Goal: Task Accomplishment & Management: Manage account settings

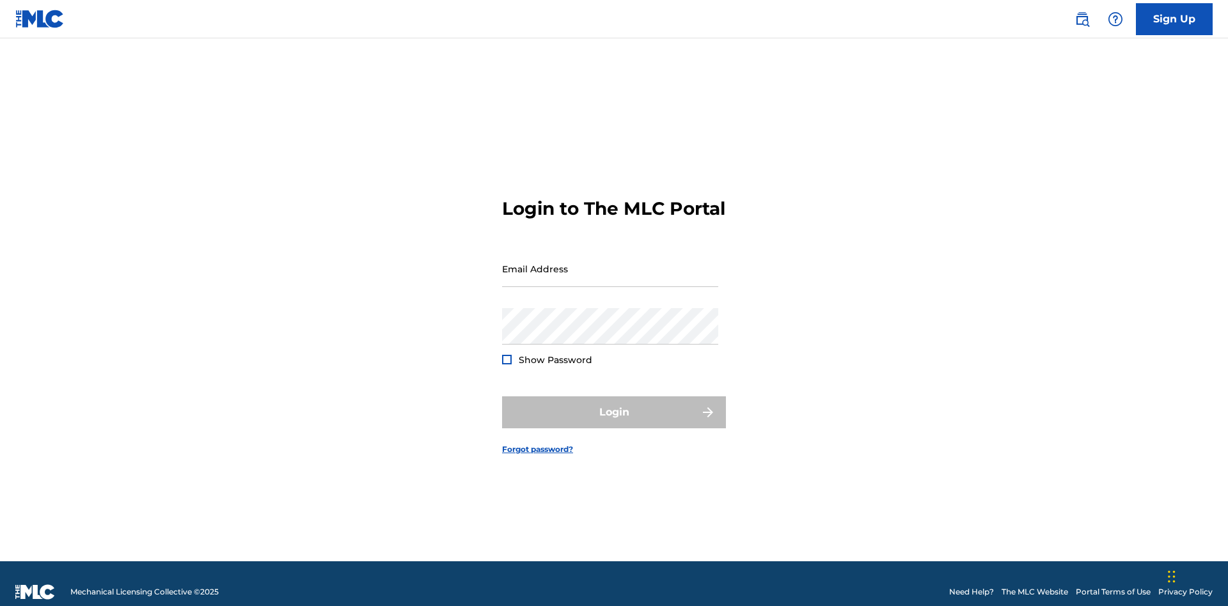
scroll to position [17, 0]
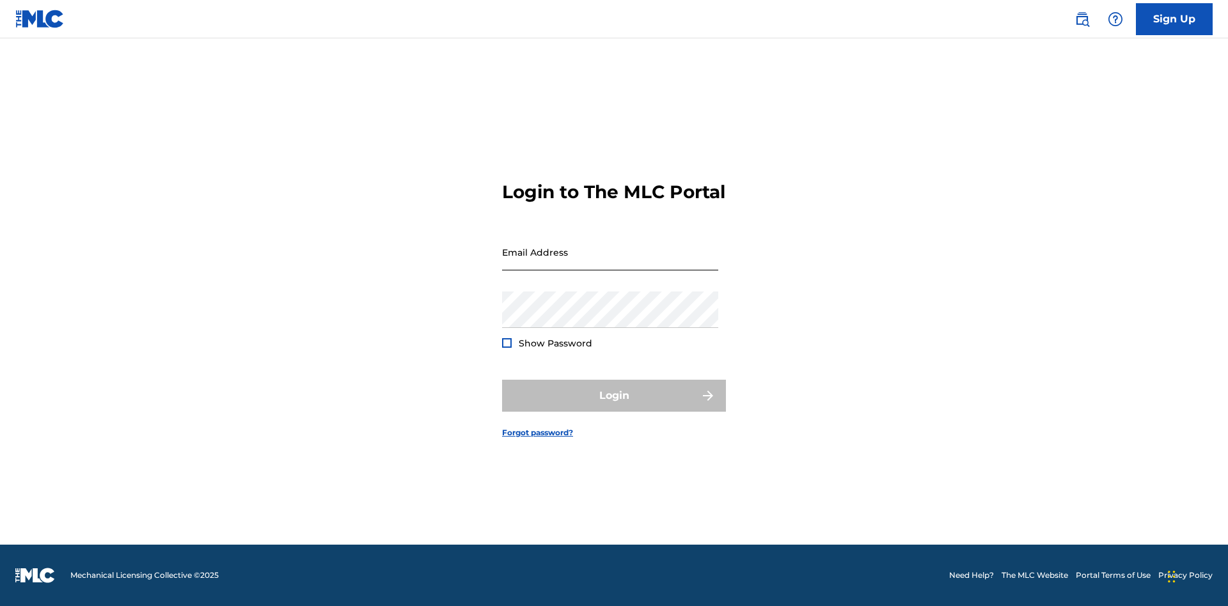
click at [610, 263] on input "Email Address" at bounding box center [610, 252] width 216 height 36
type input "Krystal.Ribble@themlc.com"
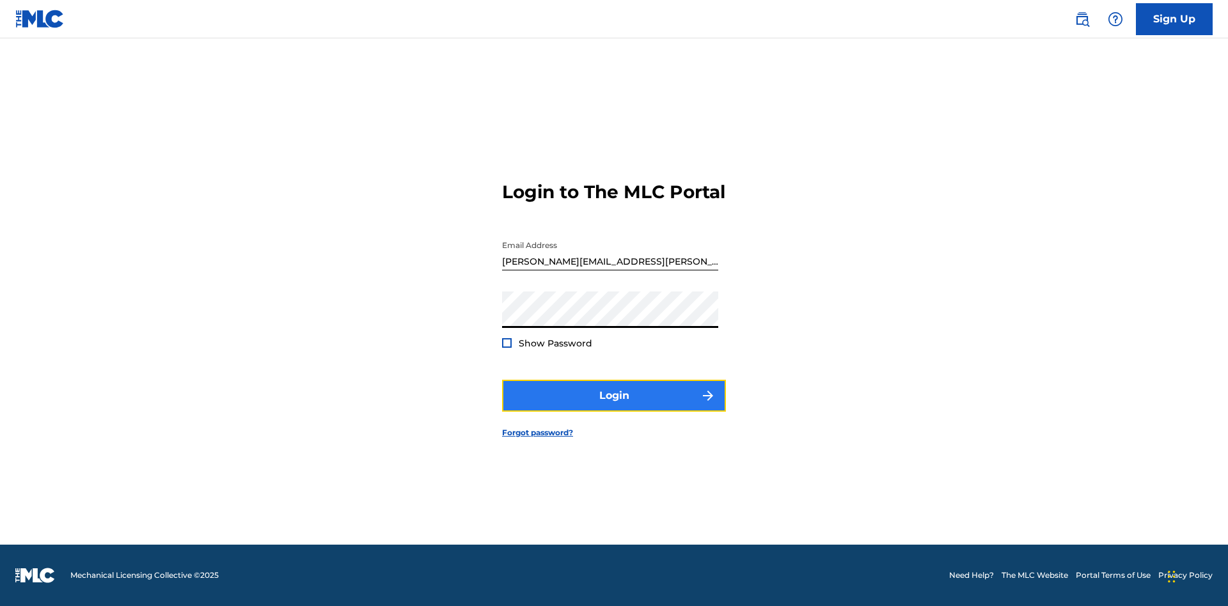
click at [614, 407] on button "Login" at bounding box center [614, 396] width 224 height 32
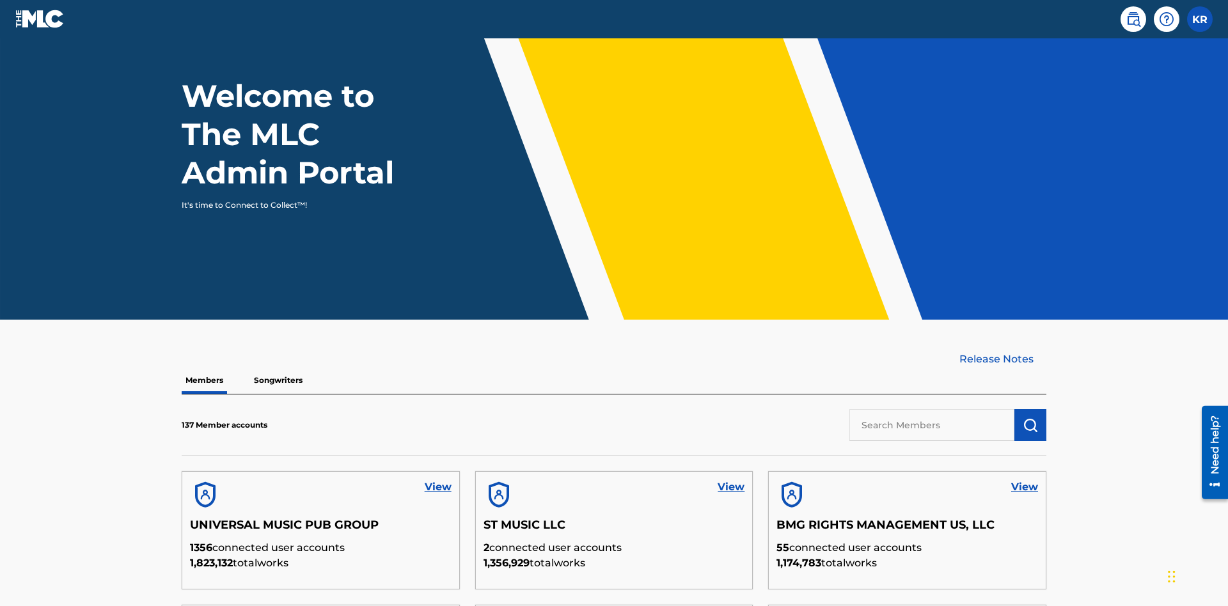
scroll to position [387, 0]
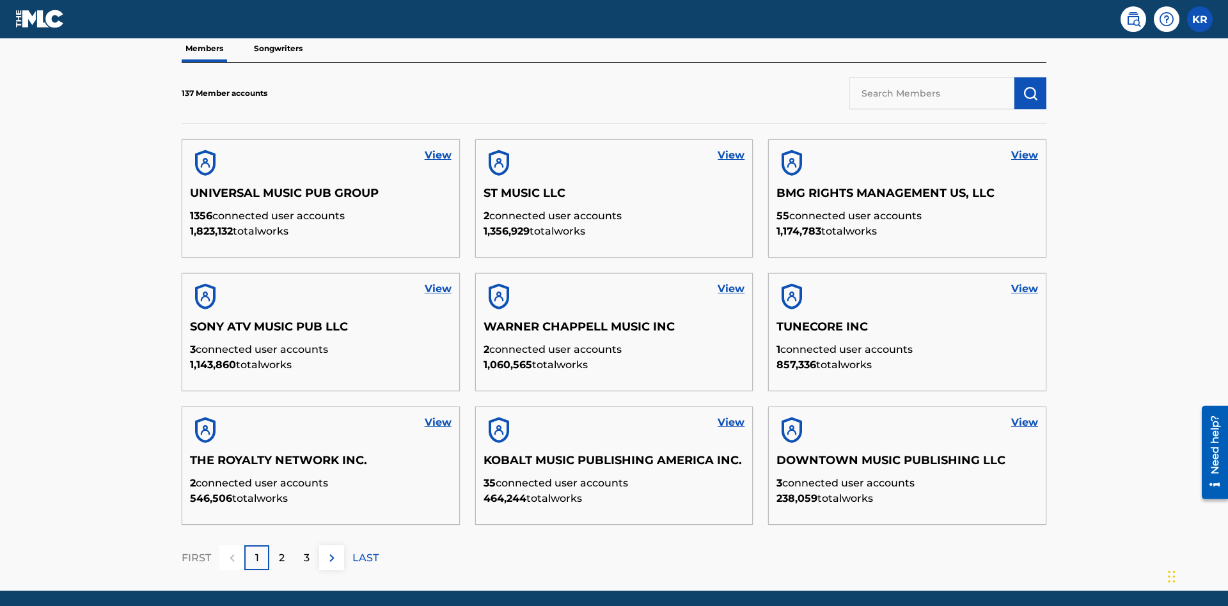
click at [932, 93] on input "text" at bounding box center [931, 93] width 165 height 32
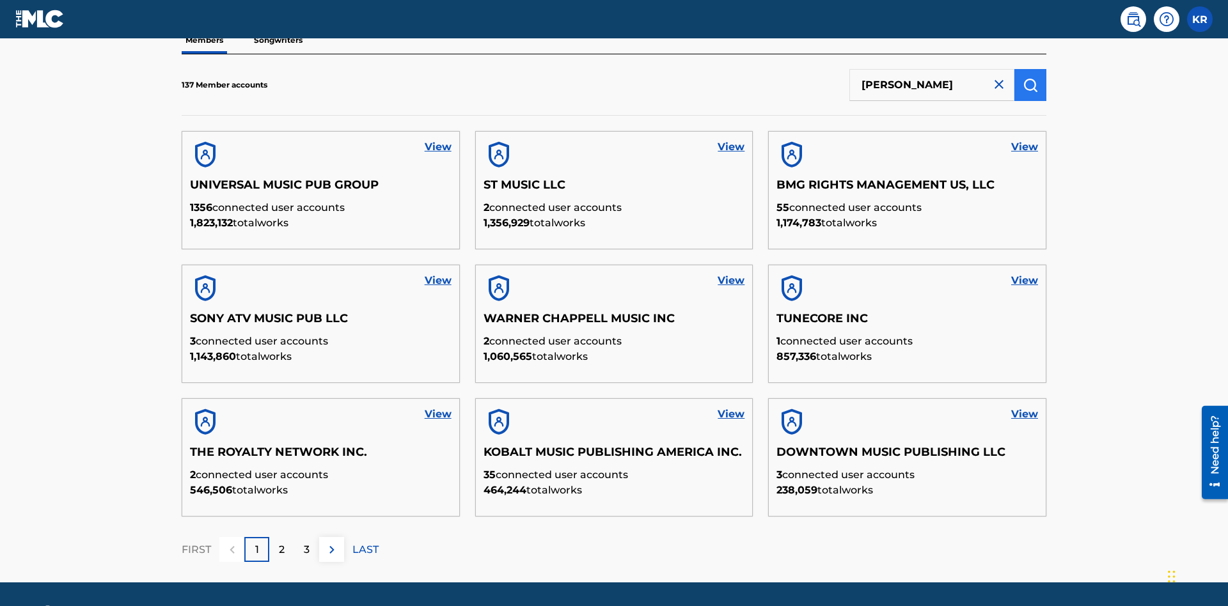
type input "RONALD MCTESTERSON"
click at [1031, 84] on img "submit" at bounding box center [1030, 84] width 15 height 15
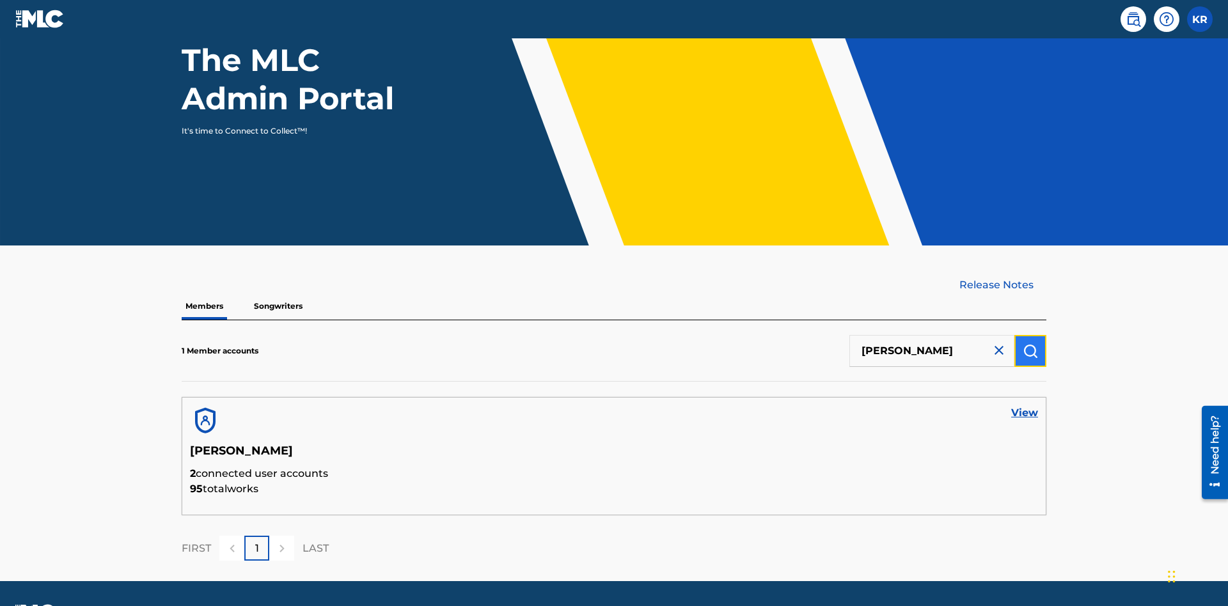
scroll to position [166, 0]
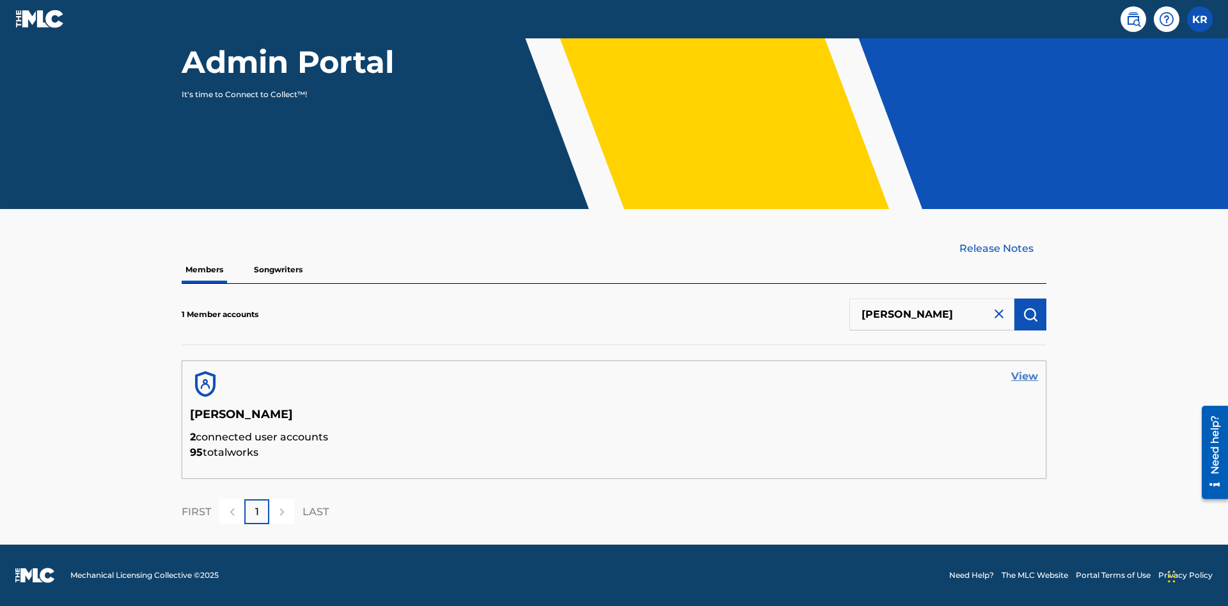
click at [1025, 377] on link "View" at bounding box center [1024, 376] width 27 height 15
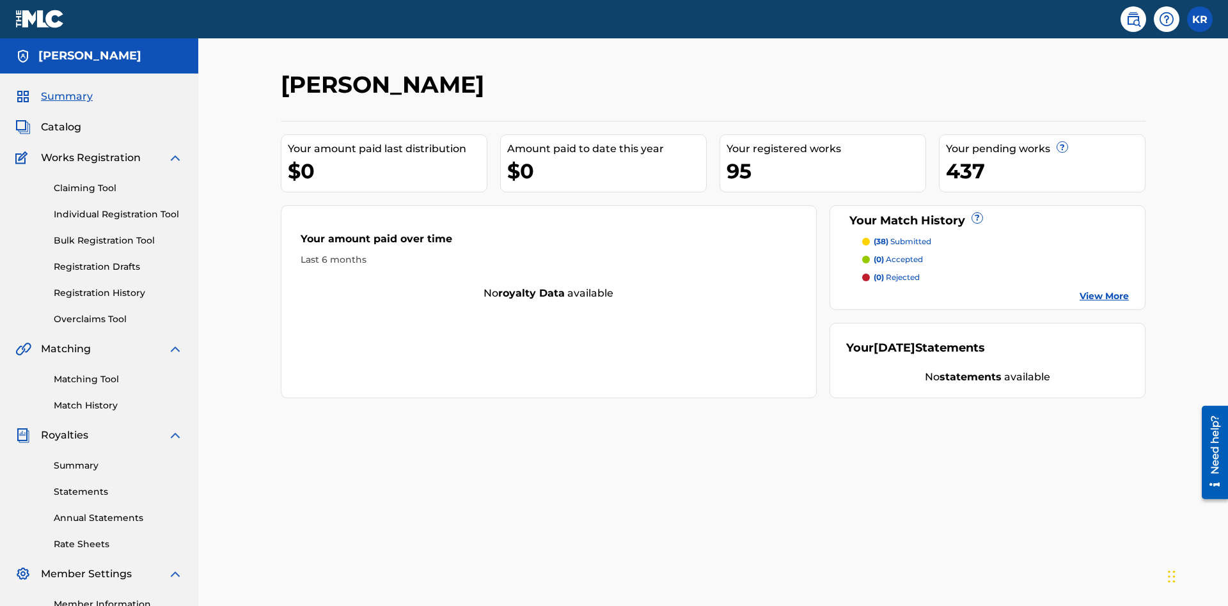
scroll to position [161, 0]
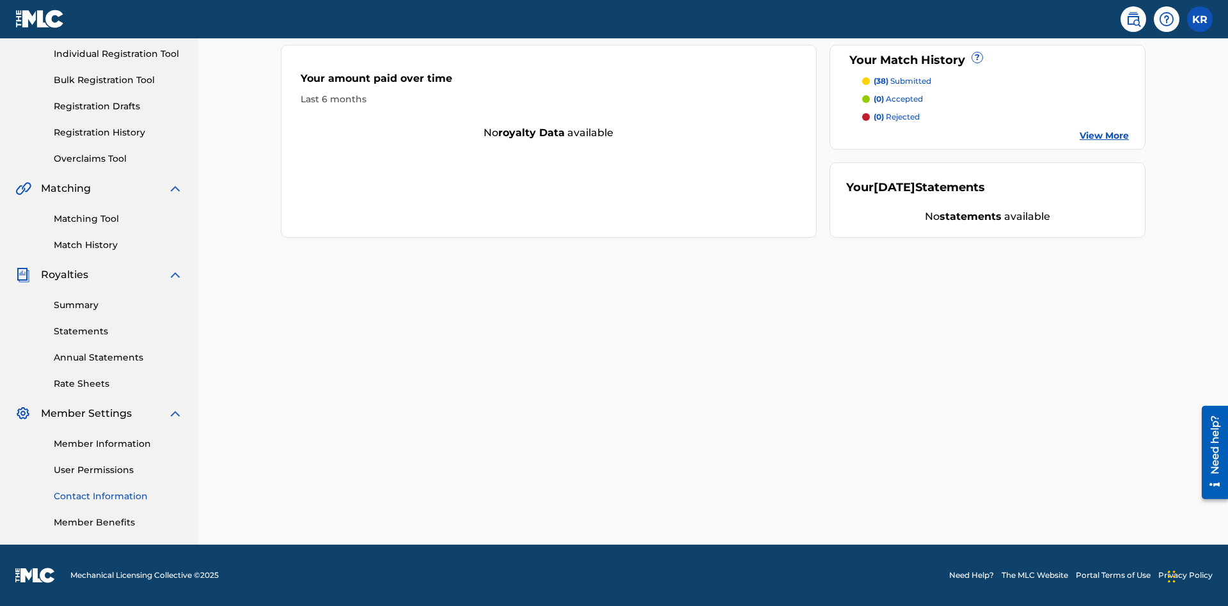
click at [118, 496] on link "Contact Information" at bounding box center [118, 496] width 129 height 13
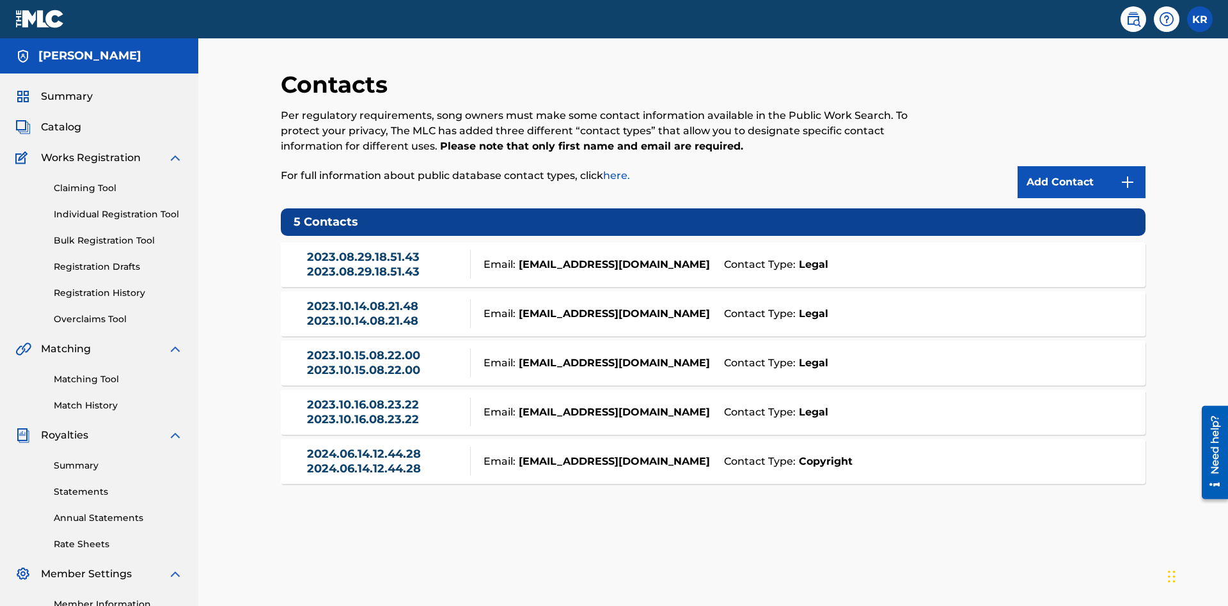
scroll to position [98, 0]
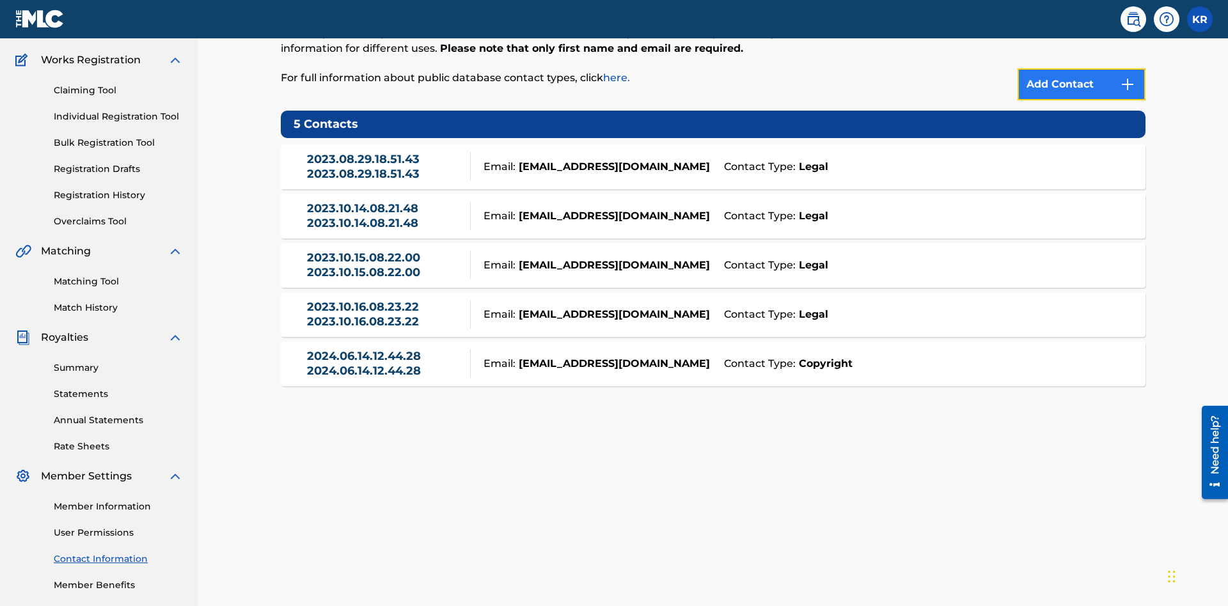
click at [1128, 84] on img at bounding box center [1127, 84] width 15 height 15
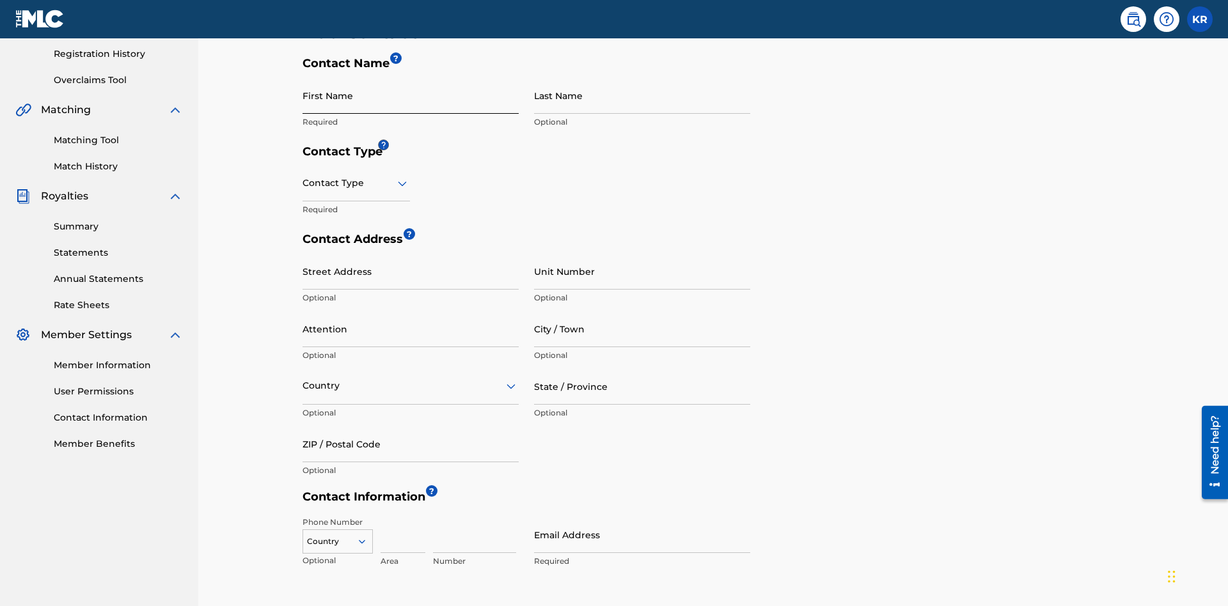
click at [411, 95] on input "First Name" at bounding box center [411, 95] width 216 height 36
type input "2025.09.23.04.23.38"
click at [642, 95] on input "Last Name" at bounding box center [642, 95] width 216 height 36
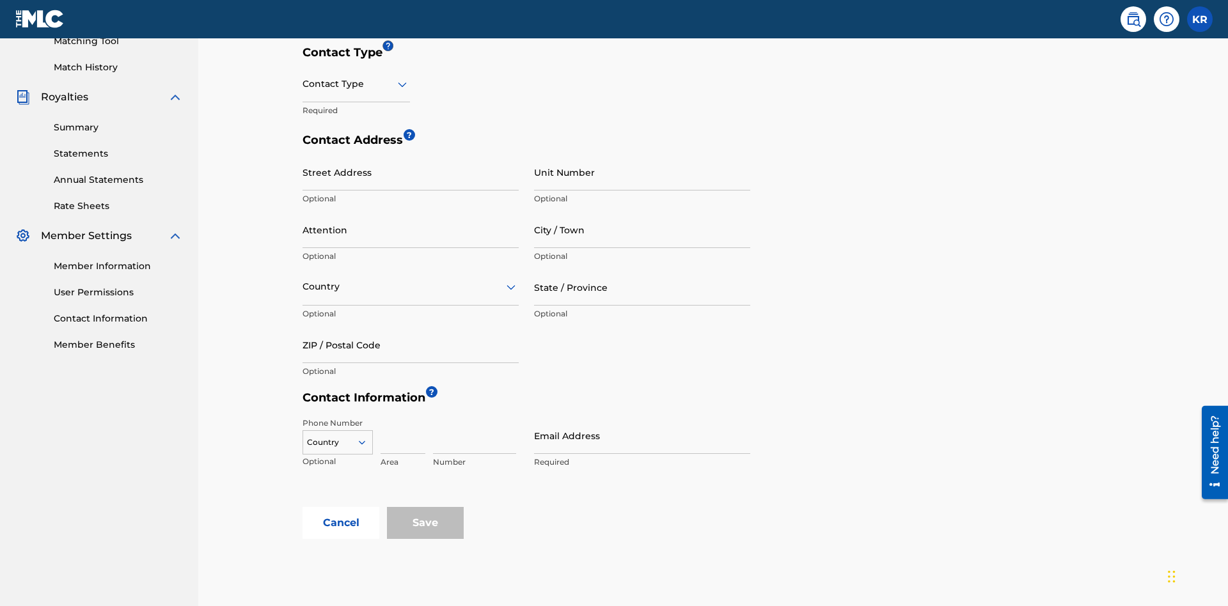
type input "2025.09.23.04.23.38"
click at [303, 84] on input "text" at bounding box center [304, 83] width 3 height 13
click at [356, 174] on div "Legal" at bounding box center [356, 174] width 106 height 29
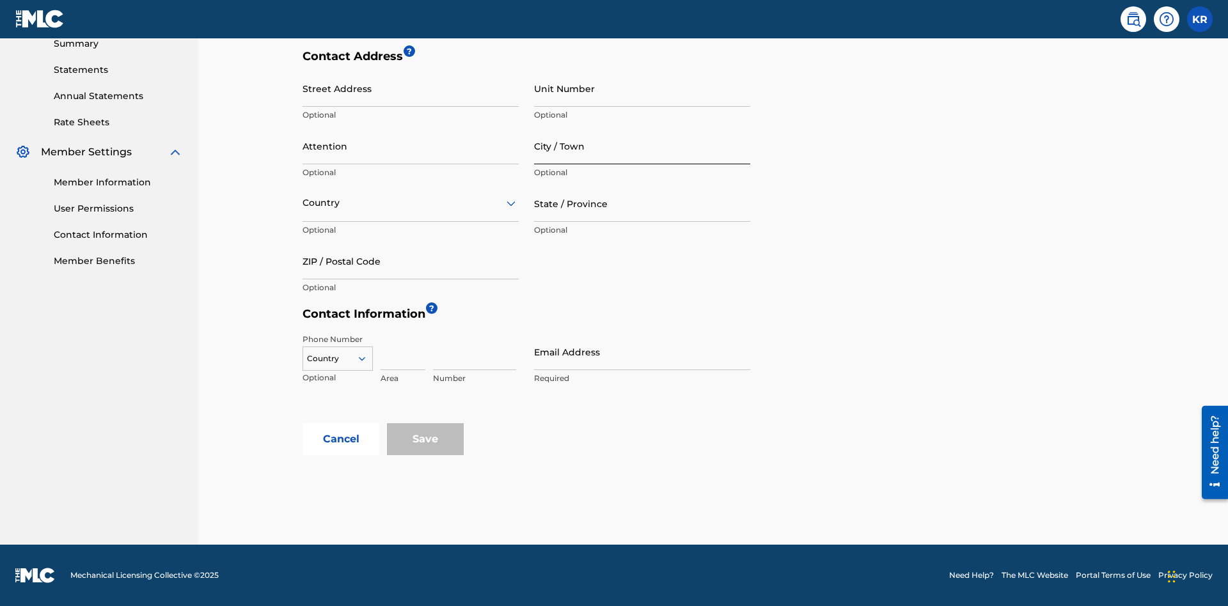
click at [642, 146] on input "City / Town" at bounding box center [642, 146] width 216 height 36
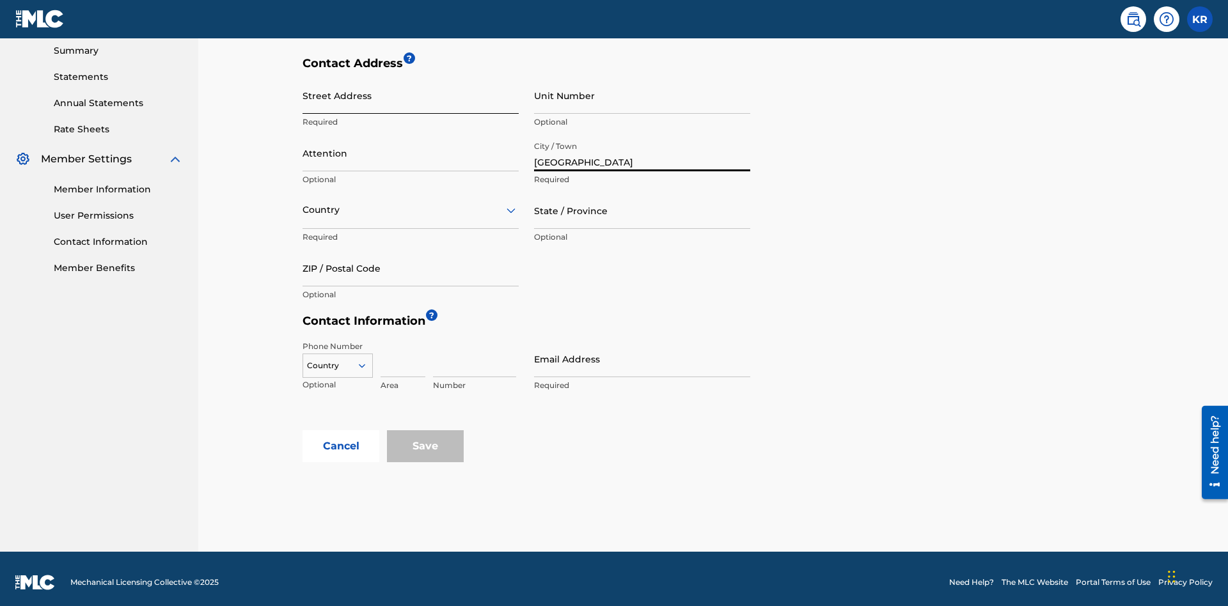
type input "Vancouver"
click at [411, 95] on input "Street Address" at bounding box center [411, 95] width 216 height 36
type input "123 Main Street"
click at [642, 95] on input "Unit Number" at bounding box center [642, 95] width 216 height 36
type input "3B"
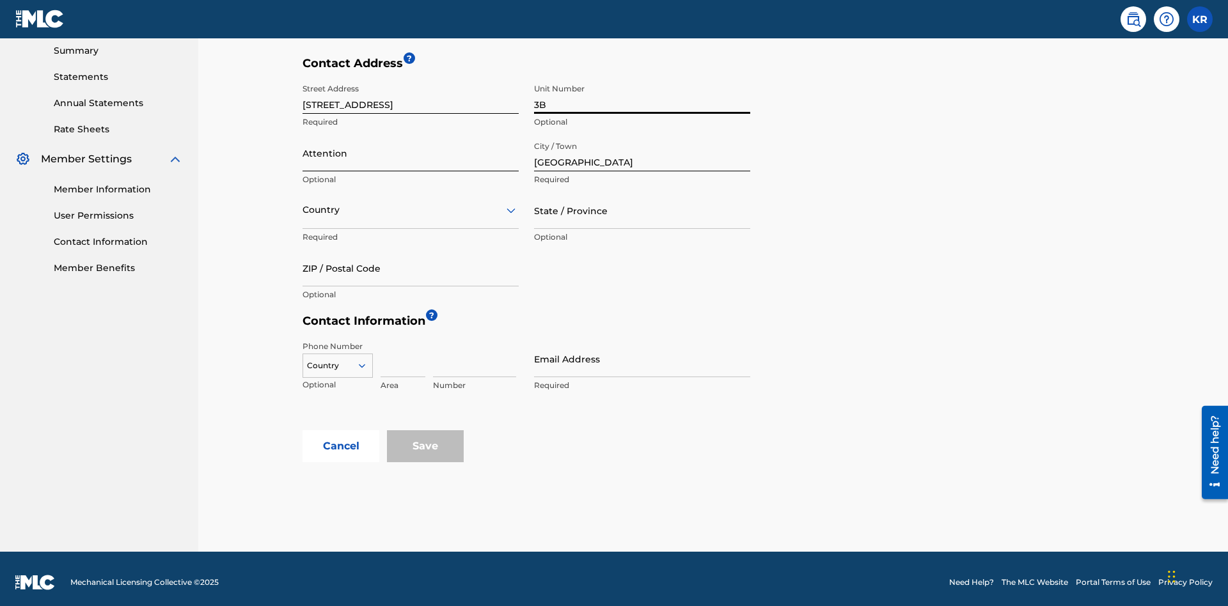
click at [411, 146] on input "Attention" at bounding box center [411, 153] width 216 height 36
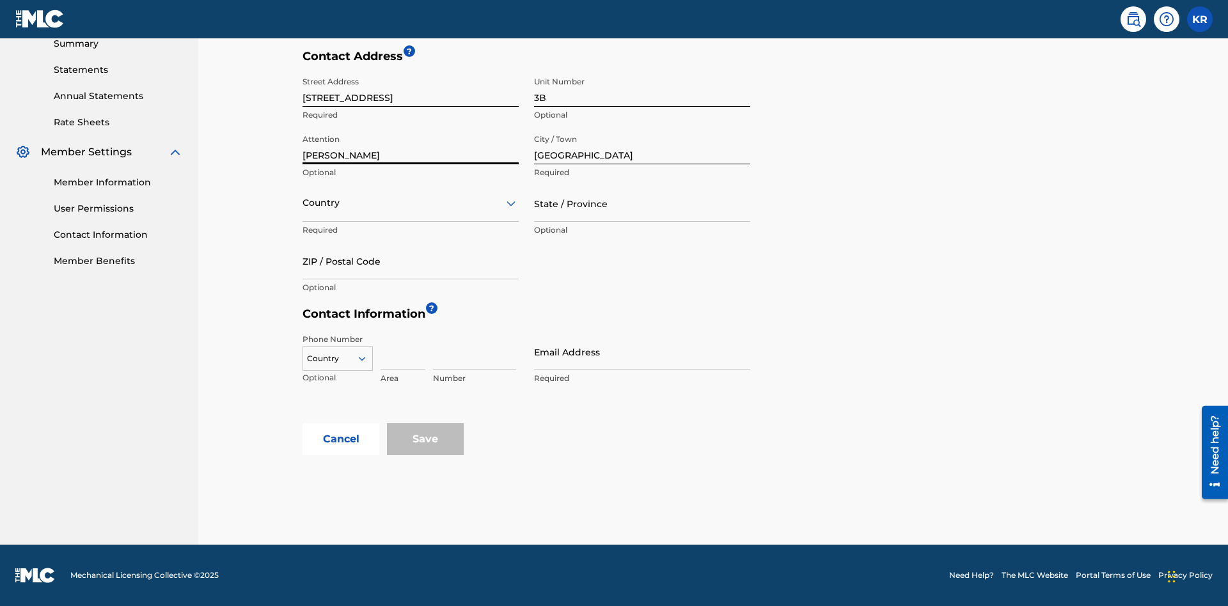
type input "Jim Jones"
click at [303, 203] on input "text" at bounding box center [304, 202] width 3 height 13
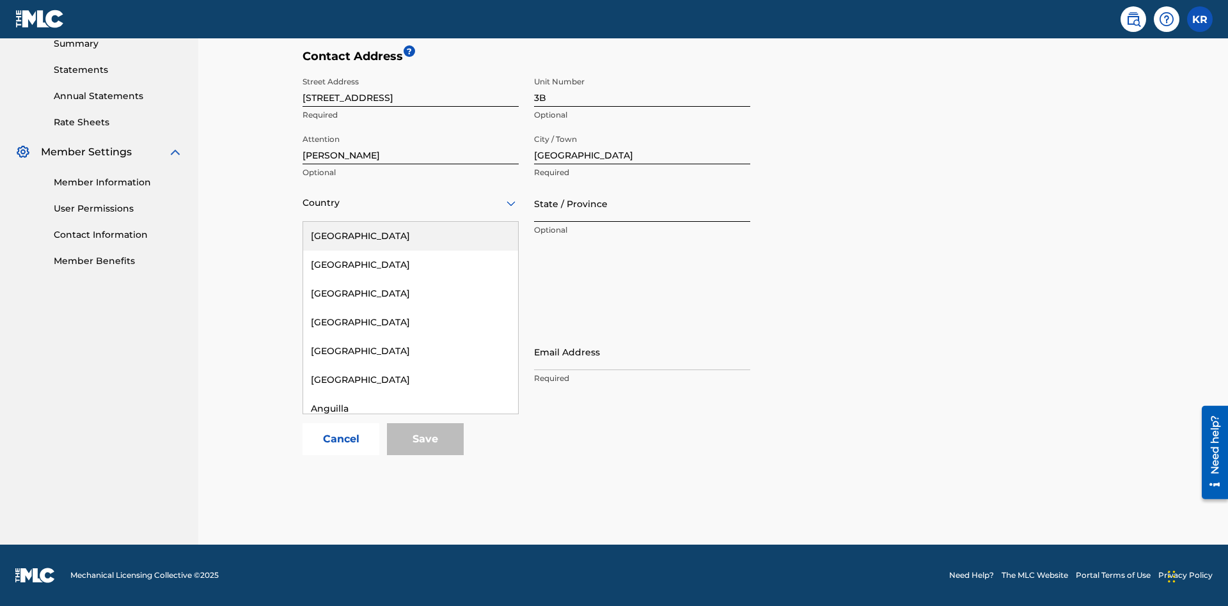
click at [642, 203] on input "State / Province" at bounding box center [642, 204] width 216 height 36
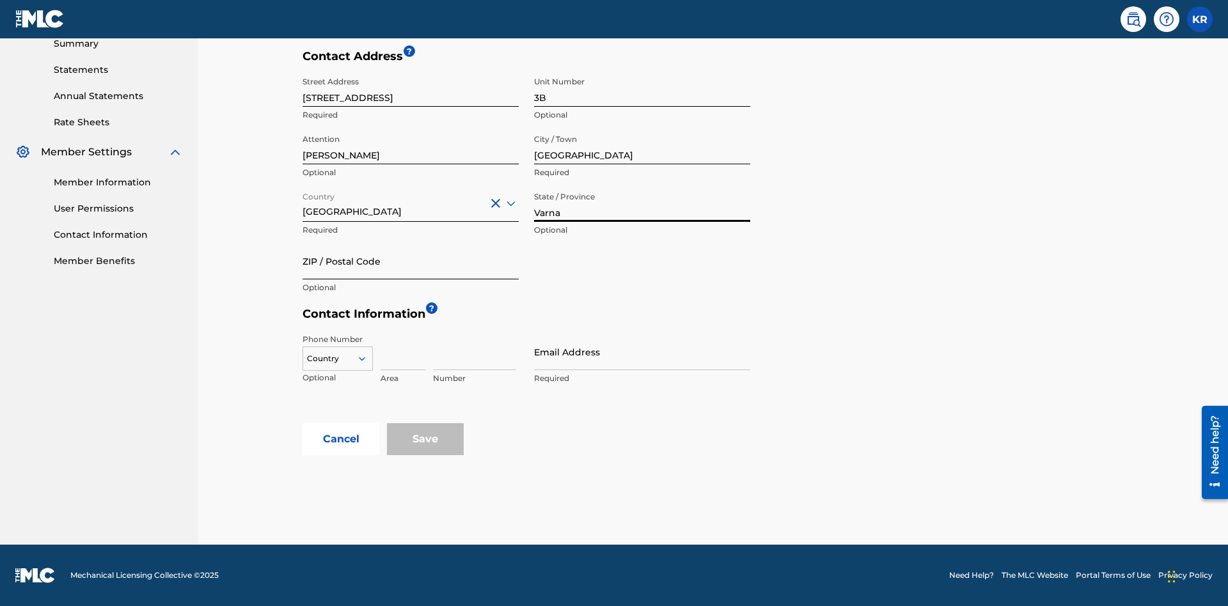
type input "Varna"
click at [411, 261] on input "ZIP / Postal Code" at bounding box center [411, 261] width 216 height 36
type input "V5X 2Z9"
click at [367, 359] on icon at bounding box center [362, 359] width 12 height 12
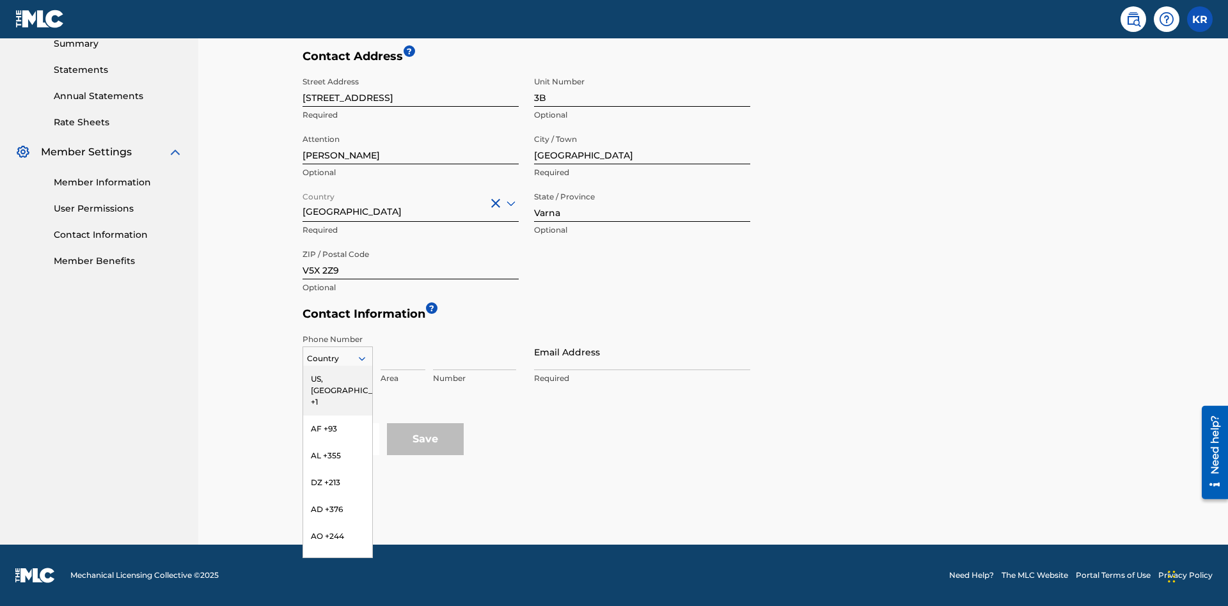
click at [338, 379] on div "US, CA +1" at bounding box center [337, 391] width 69 height 50
click at [403, 352] on input at bounding box center [403, 352] width 45 height 36
type input "202"
click at [475, 352] on input at bounding box center [474, 352] width 83 height 36
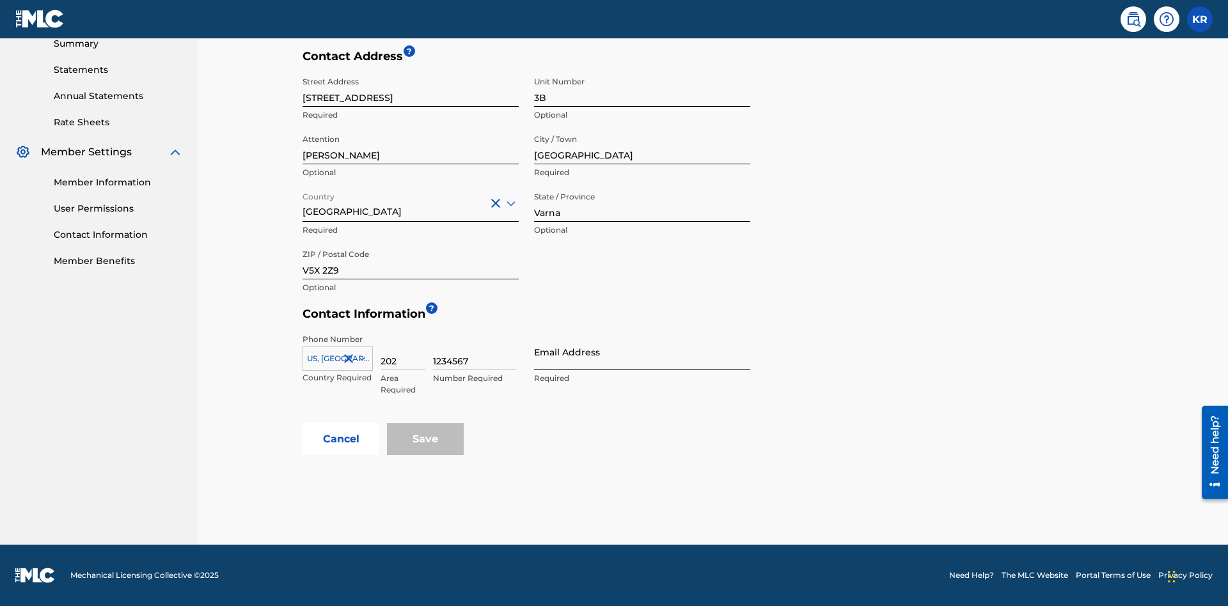
type input "1234567"
click at [642, 352] on input "Email Address" at bounding box center [642, 352] width 216 height 36
type input "tester@email.com"
click at [341, 439] on button "Cancel" at bounding box center [341, 439] width 77 height 32
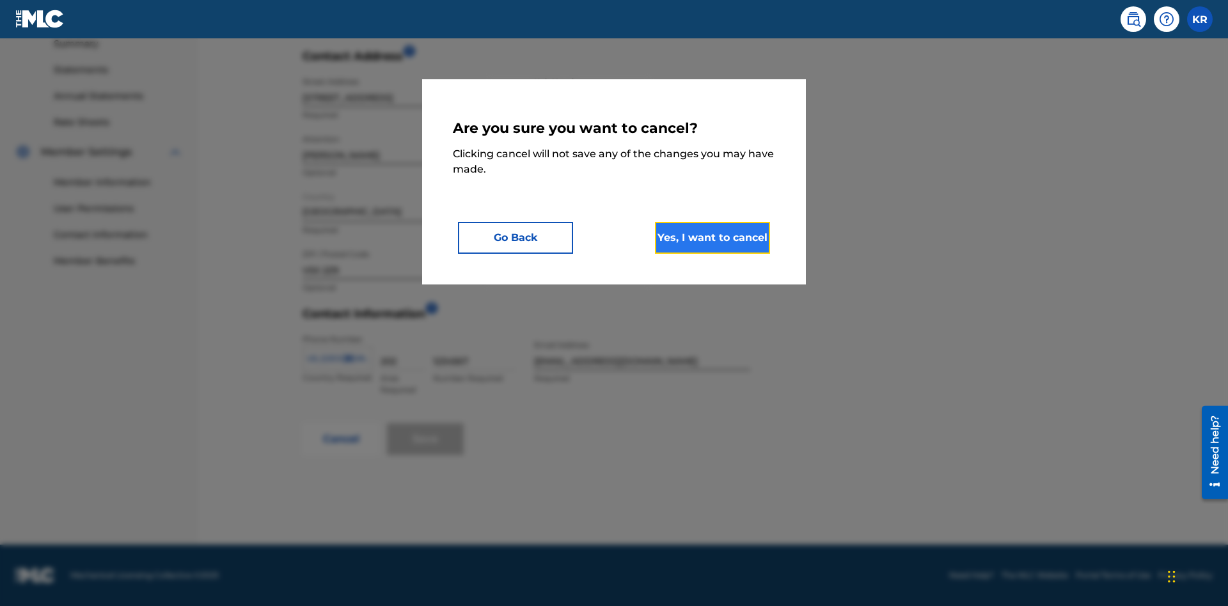
click at [713, 237] on button "Yes, I want to cancel" at bounding box center [712, 238] width 115 height 32
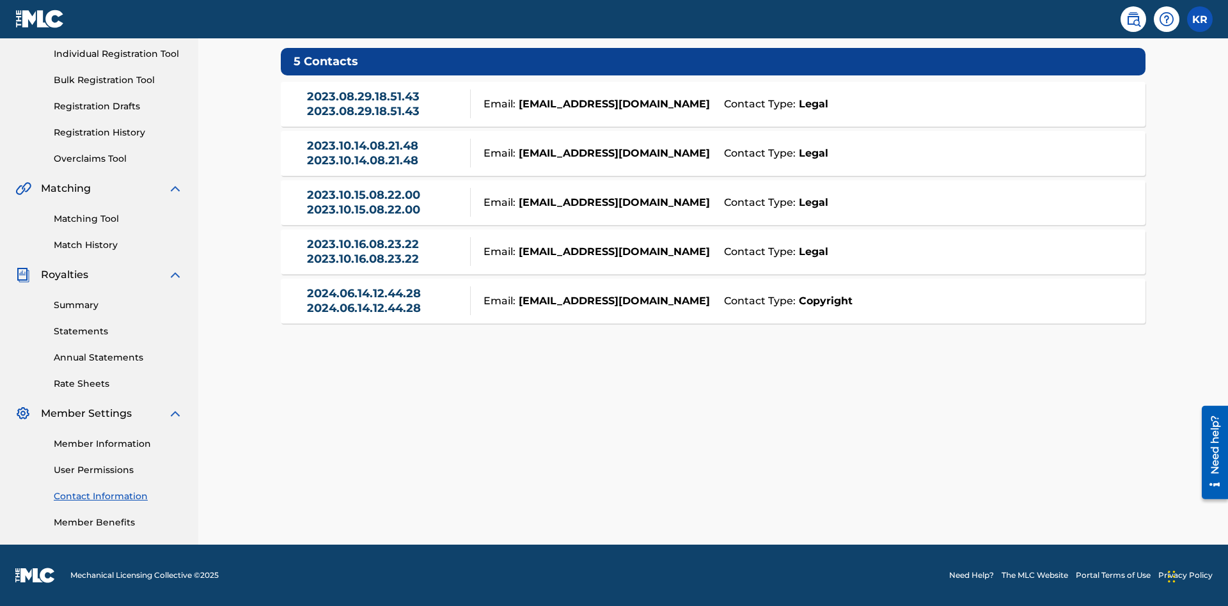
click at [713, 104] on div "Email: tester@email.com" at bounding box center [594, 104] width 246 height 15
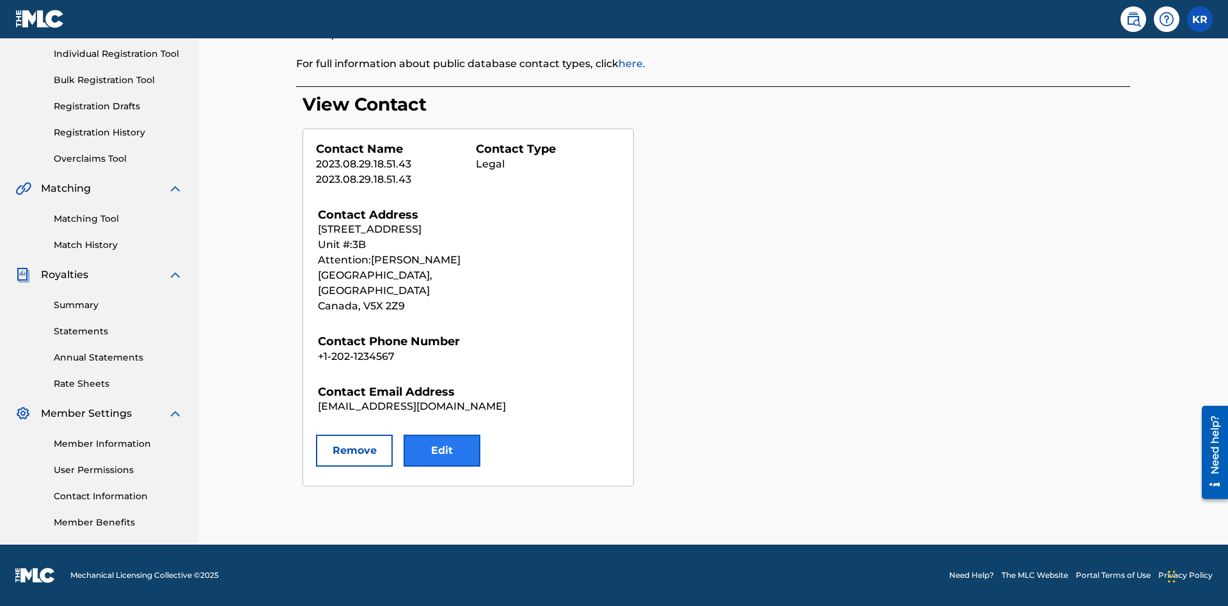
click at [442, 436] on button "Edit" at bounding box center [442, 451] width 77 height 32
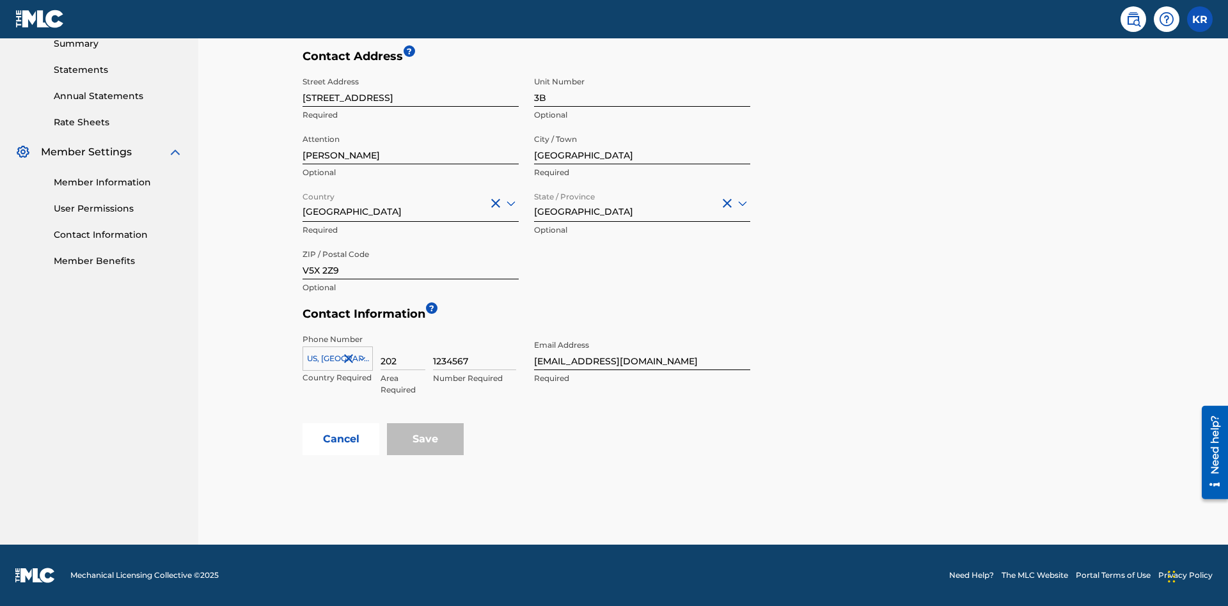
type input "2025.09.23.04.24.54"
click at [303, 7] on input "Contact Type" at bounding box center [304, 0] width 3 height 13
click at [356, 105] on div "Legal" at bounding box center [356, 90] width 106 height 29
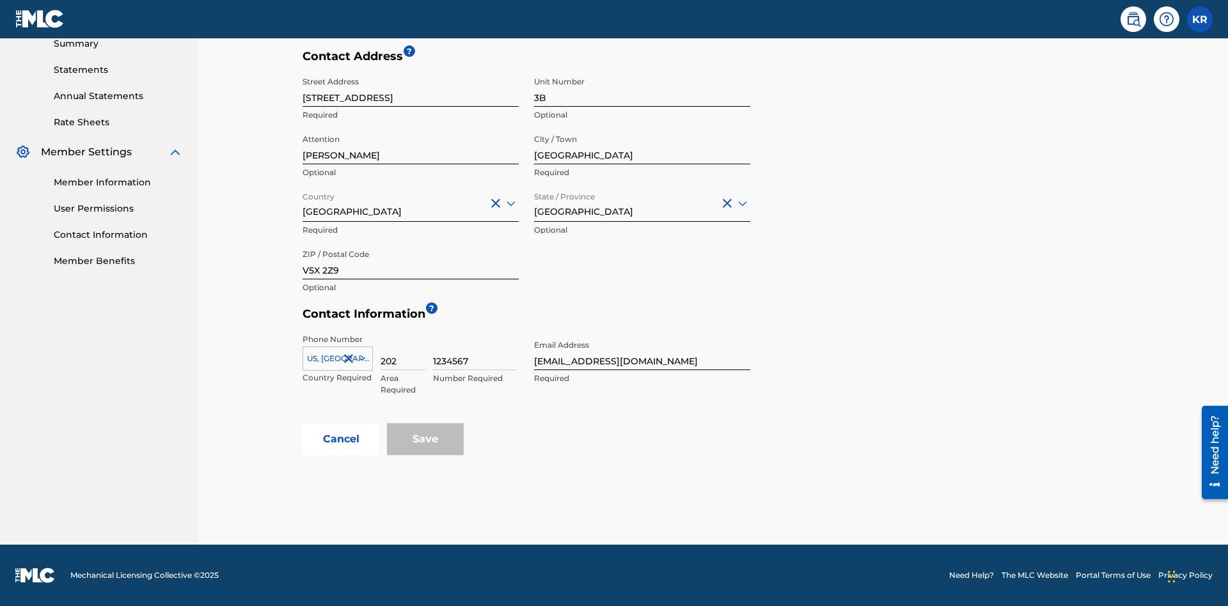
click at [642, 146] on input "Vancouver" at bounding box center [642, 146] width 216 height 36
type input "North Sydney"
click at [411, 95] on input "123 Main Street" at bounding box center [411, 88] width 216 height 36
type input "900 Second Avenue"
click at [642, 95] on input "3B" at bounding box center [642, 88] width 216 height 36
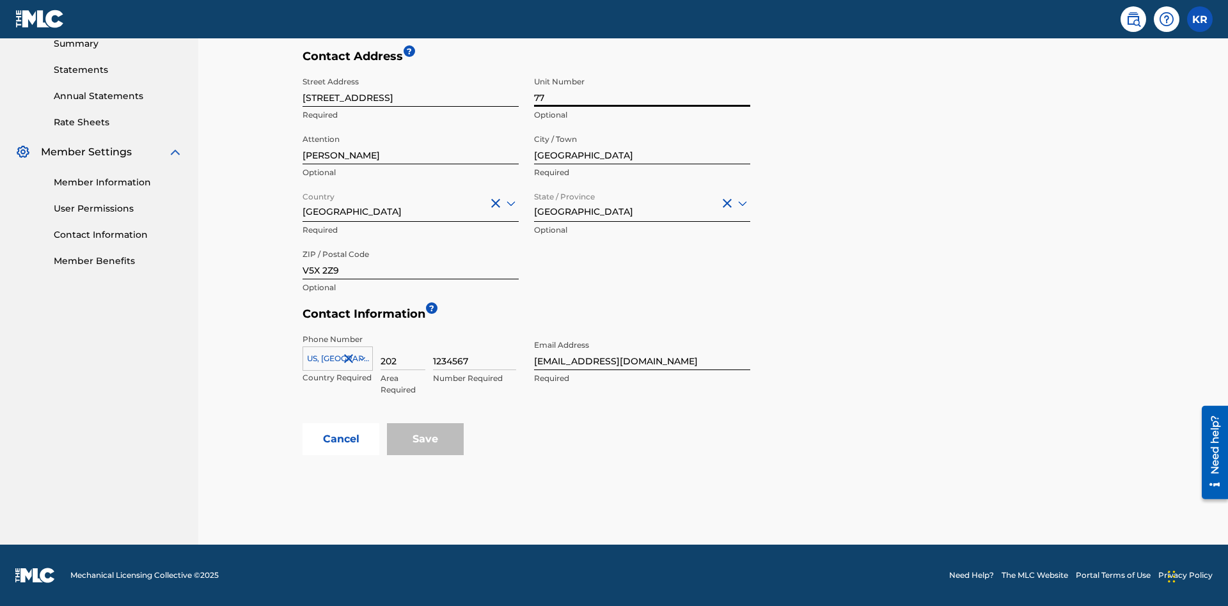
type input "77"
click at [411, 146] on input "Jim Jones" at bounding box center [411, 146] width 216 height 36
type input "Kim Miller"
click at [303, 203] on input "Country" at bounding box center [304, 202] width 3 height 13
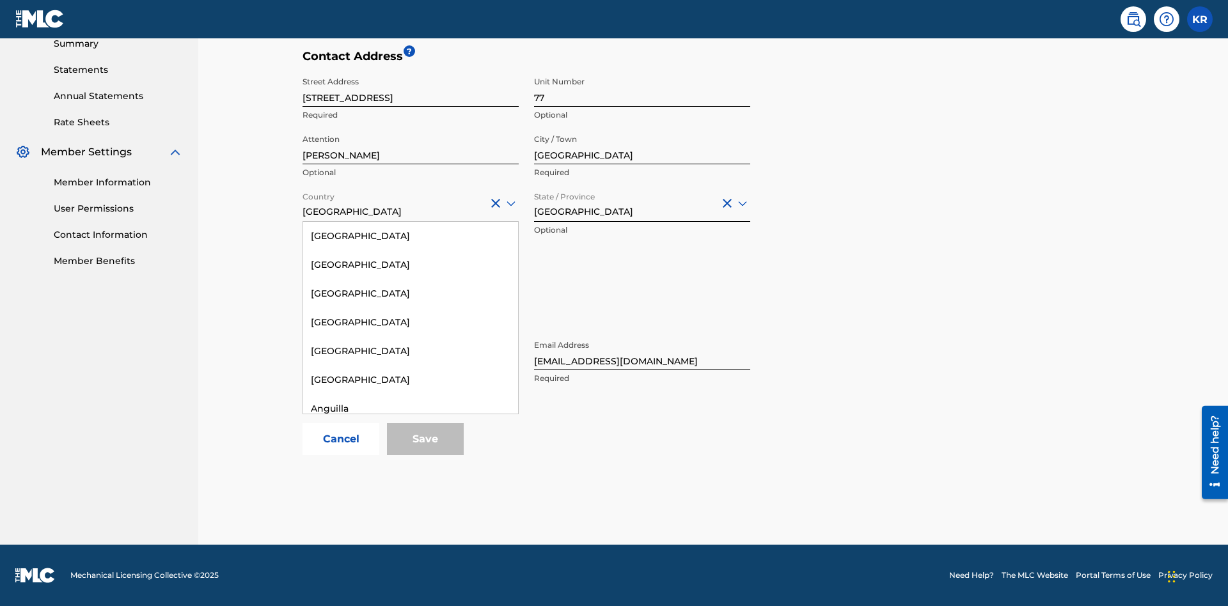
click at [411, 567] on div "Australia" at bounding box center [410, 553] width 215 height 29
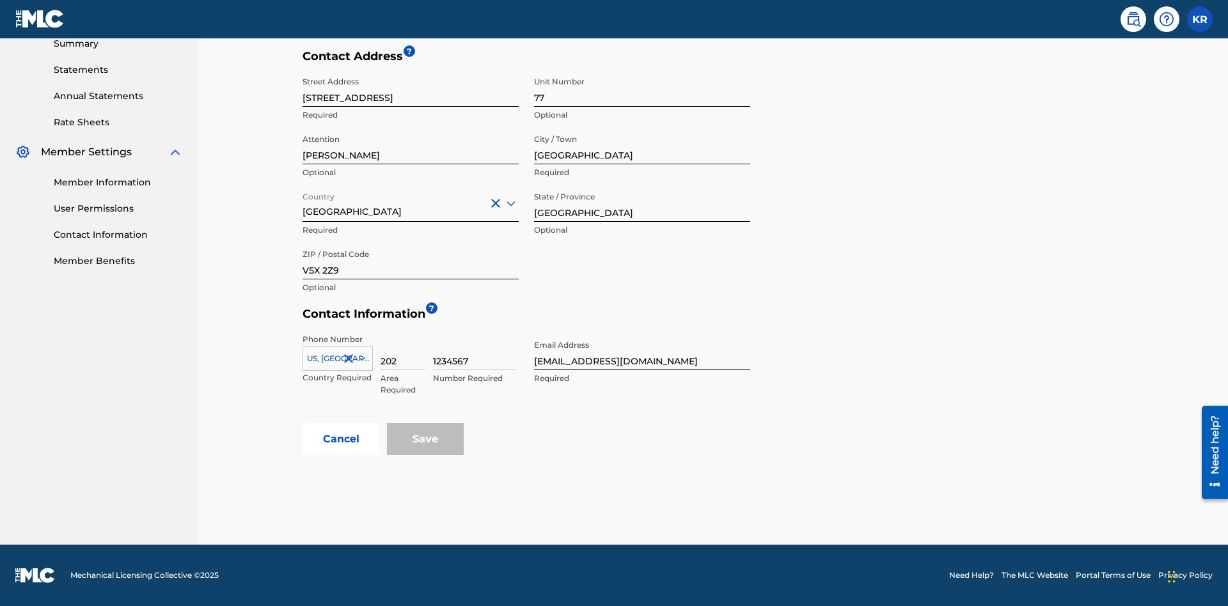
click at [642, 203] on input "British Columbia" at bounding box center [642, 204] width 216 height 36
type input "NSW"
click at [411, 261] on input "V5X 2Z9" at bounding box center [411, 261] width 216 height 36
type input "2060"
click at [360, 359] on icon at bounding box center [362, 359] width 6 height 4
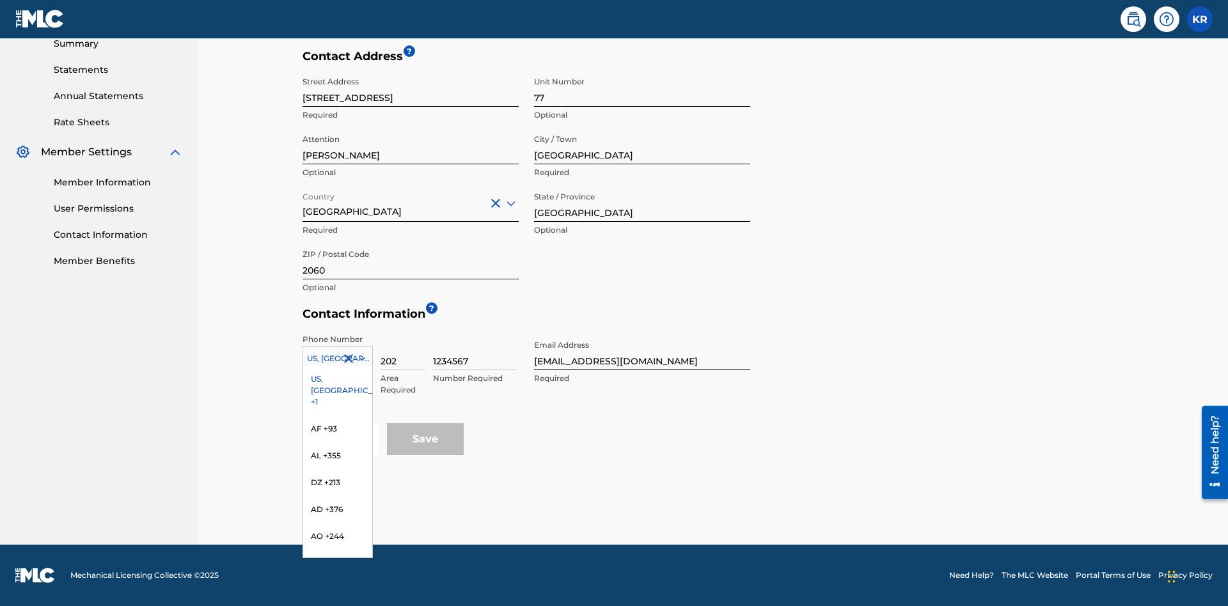
click at [403, 352] on input "202" at bounding box center [403, 352] width 45 height 36
type input "293"
click at [475, 352] on input "1234567" at bounding box center [474, 352] width 83 height 36
type input "9196900"
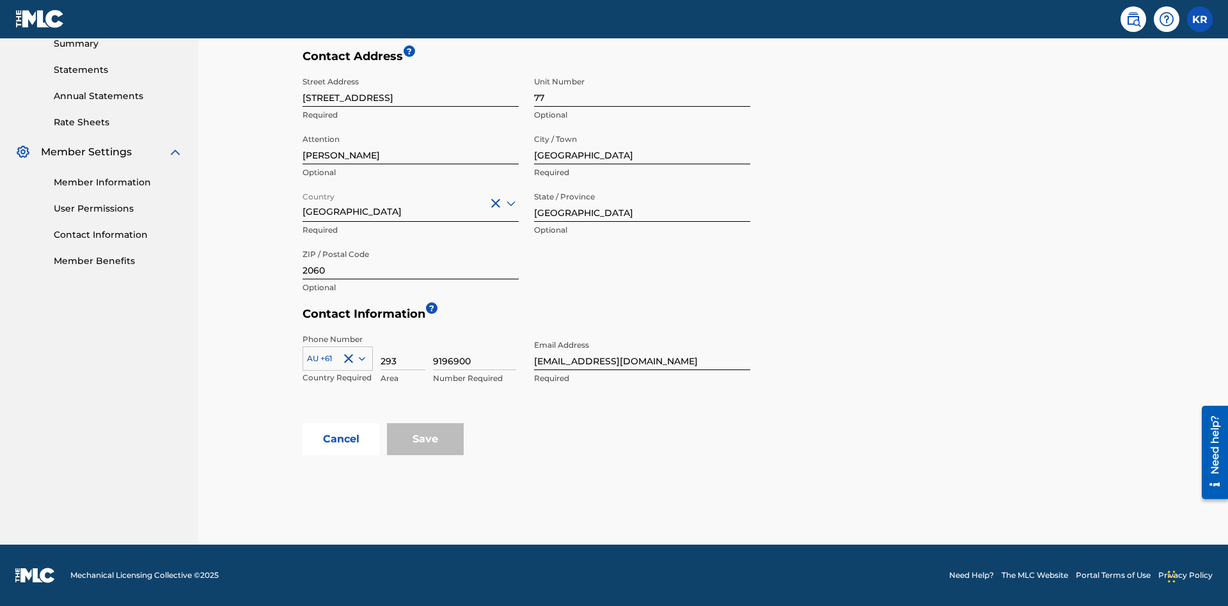
click at [642, 352] on input "tester@email.com" at bounding box center [642, 352] width 216 height 36
type input "itPro@email.com"
click at [341, 439] on button "Cancel" at bounding box center [341, 439] width 77 height 32
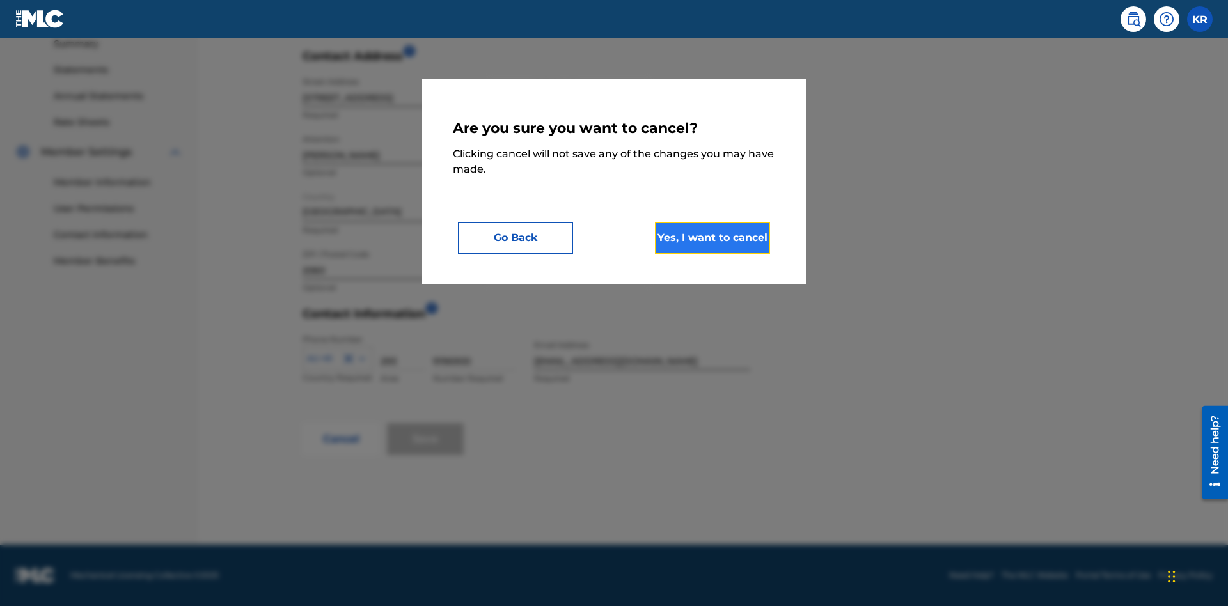
click at [713, 237] on button "Yes, I want to cancel" at bounding box center [712, 238] width 115 height 32
